Goal: Information Seeking & Learning: Learn about a topic

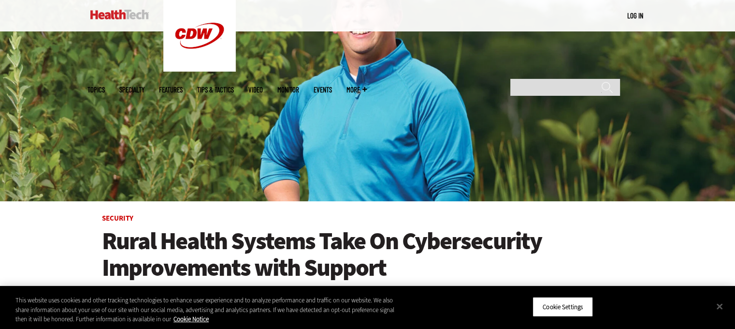
scroll to position [145, 0]
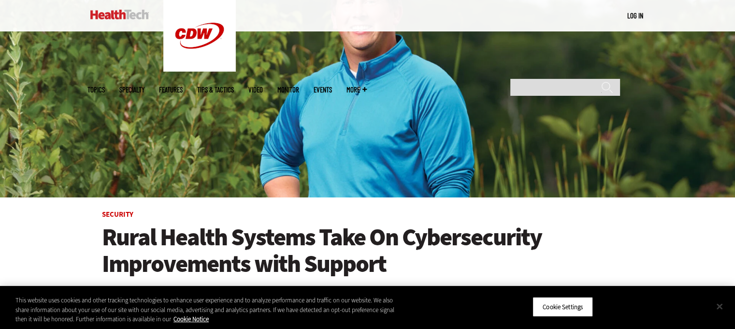
click at [720, 305] on button "Close" at bounding box center [719, 305] width 21 height 21
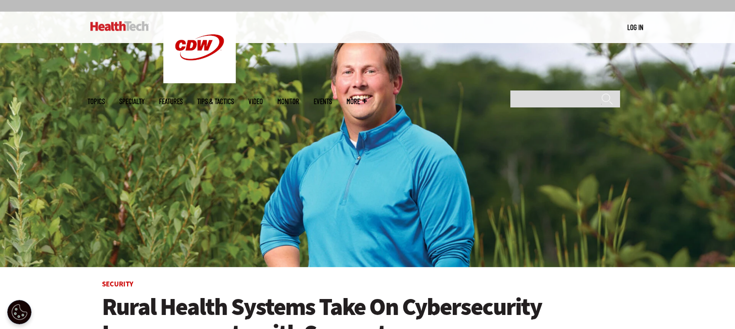
scroll to position [0, 0]
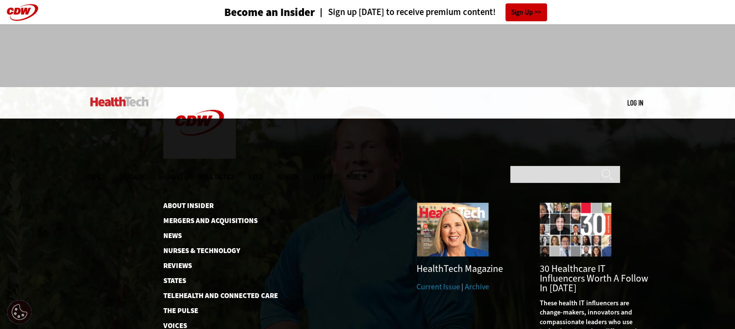
click at [367, 173] on span "More" at bounding box center [356, 176] width 20 height 7
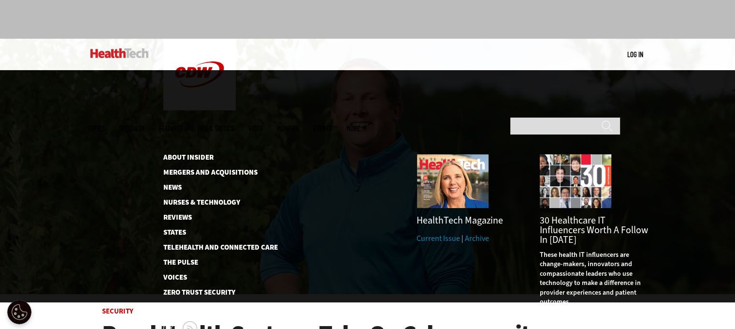
click at [367, 125] on span "More" at bounding box center [356, 128] width 20 height 7
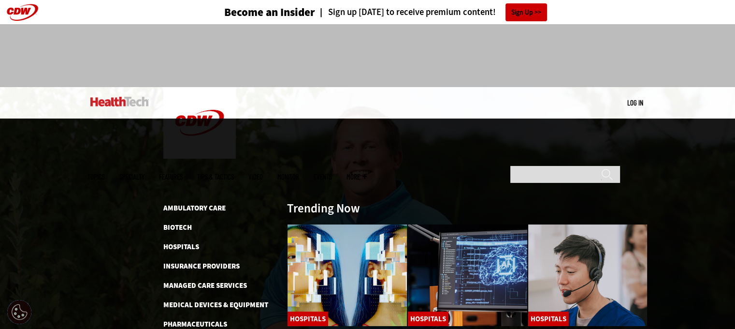
scroll to position [0, 0]
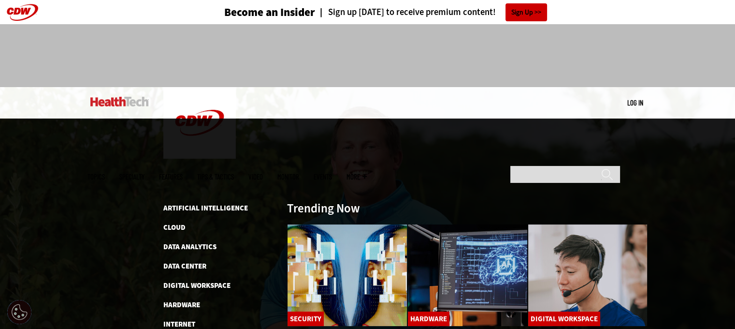
click at [105, 173] on span "Topics" at bounding box center [95, 176] width 17 height 7
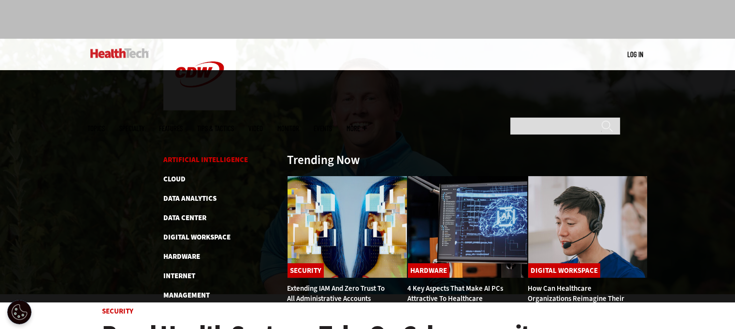
click at [208, 155] on link "Artificial Intelligence" at bounding box center [205, 160] width 85 height 10
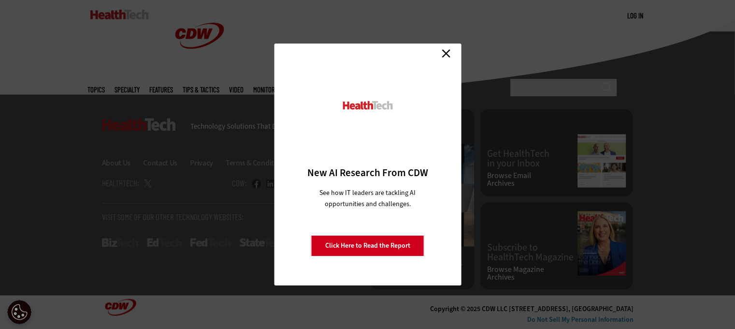
click at [444, 54] on link "Close" at bounding box center [446, 53] width 14 height 14
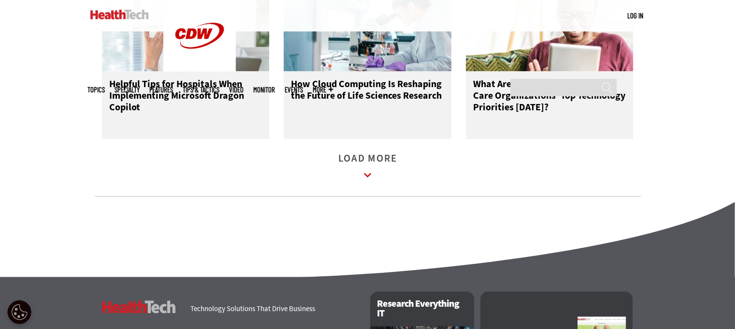
scroll to position [1411, 0]
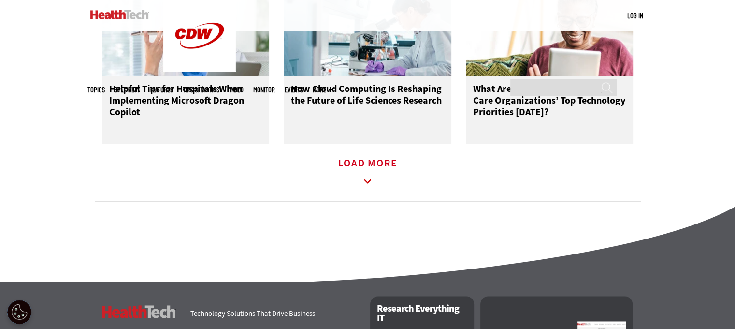
click at [365, 190] on icon at bounding box center [368, 181] width 22 height 22
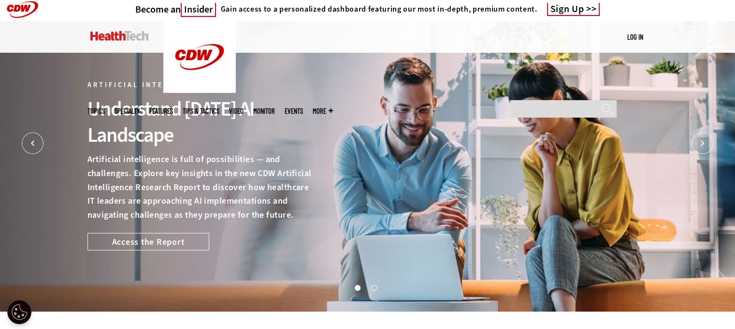
scroll to position [0, 0]
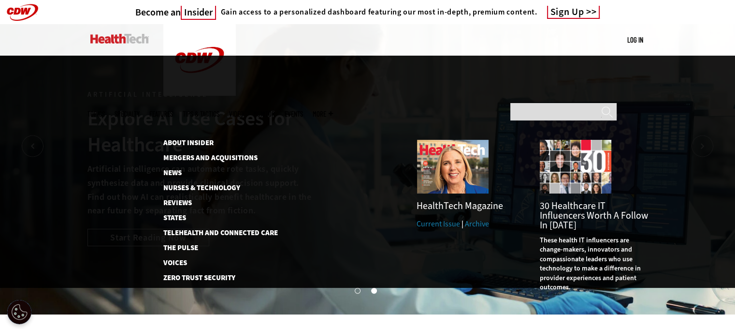
click at [333, 110] on span "More" at bounding box center [323, 113] width 20 height 7
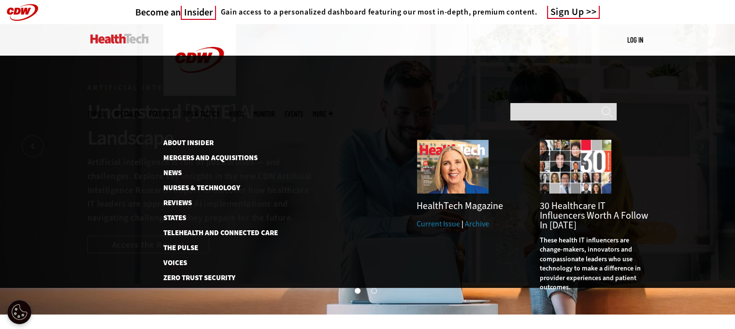
click at [173, 110] on link "Features" at bounding box center [161, 113] width 24 height 7
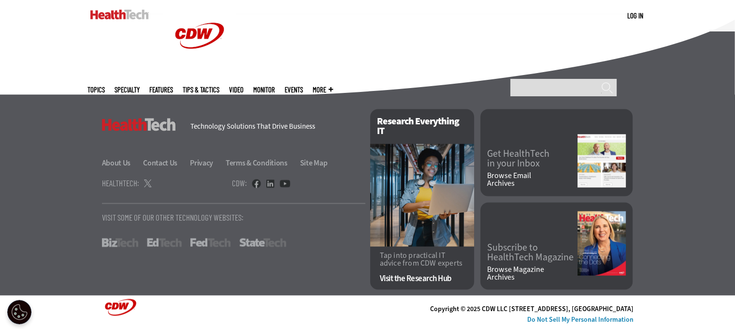
scroll to position [1654, 0]
click at [116, 162] on link "About Us" at bounding box center [122, 162] width 40 height 10
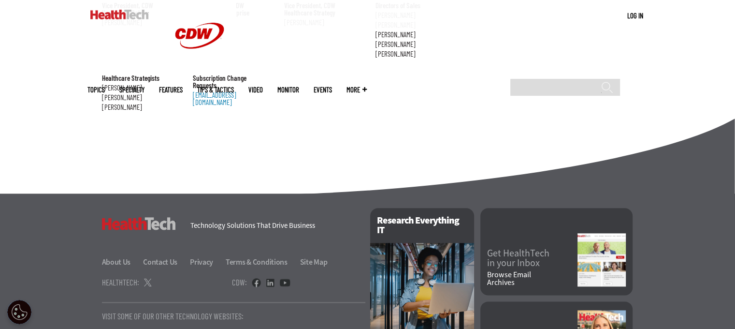
scroll to position [1159, 0]
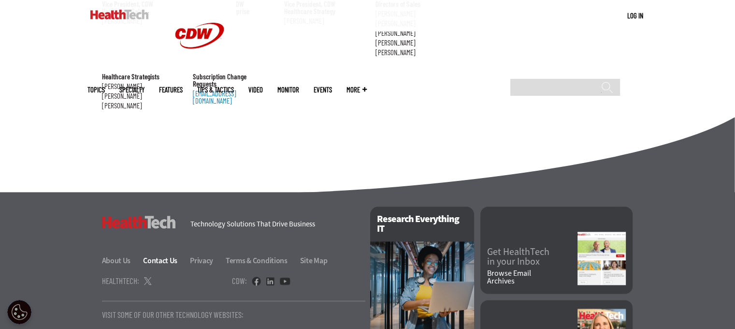
click at [155, 255] on link "Contact Us" at bounding box center [165, 260] width 45 height 10
